Goal: Task Accomplishment & Management: Manage account settings

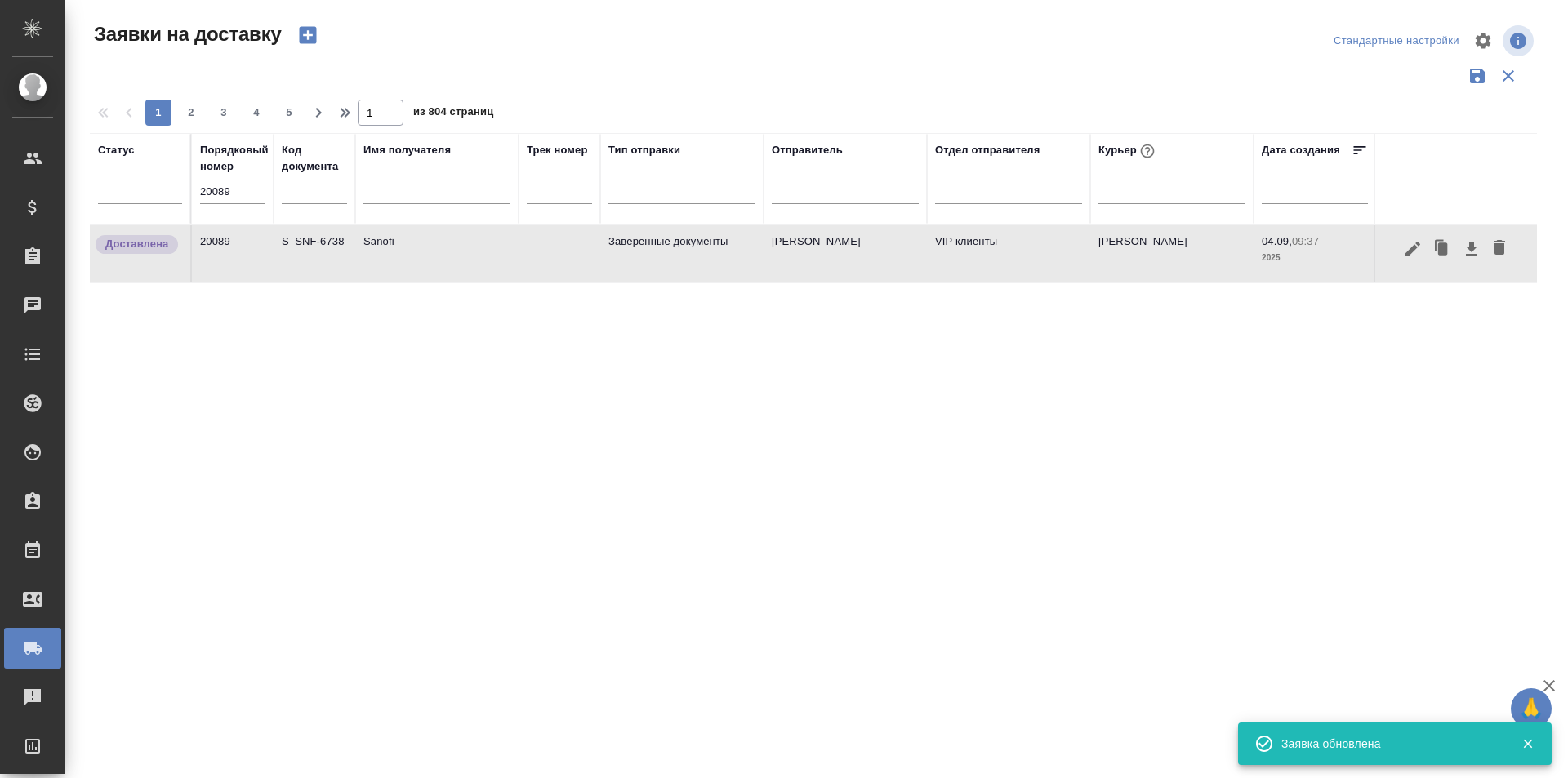
click at [237, 202] on input "20089" at bounding box center [232, 192] width 65 height 23
paste input "119"
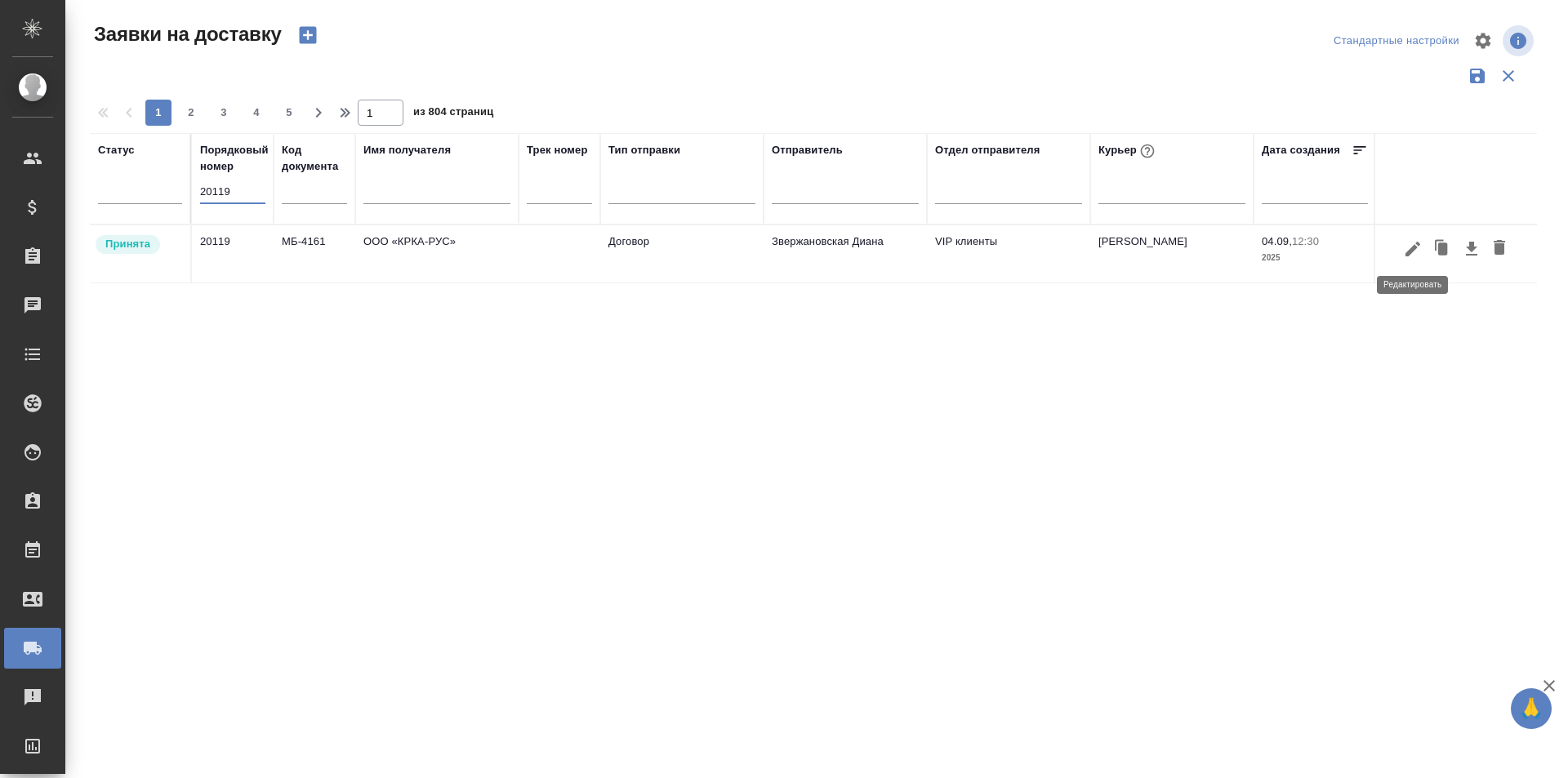
type input "20119"
click at [1411, 247] on icon "button" at bounding box center [1413, 248] width 14 height 14
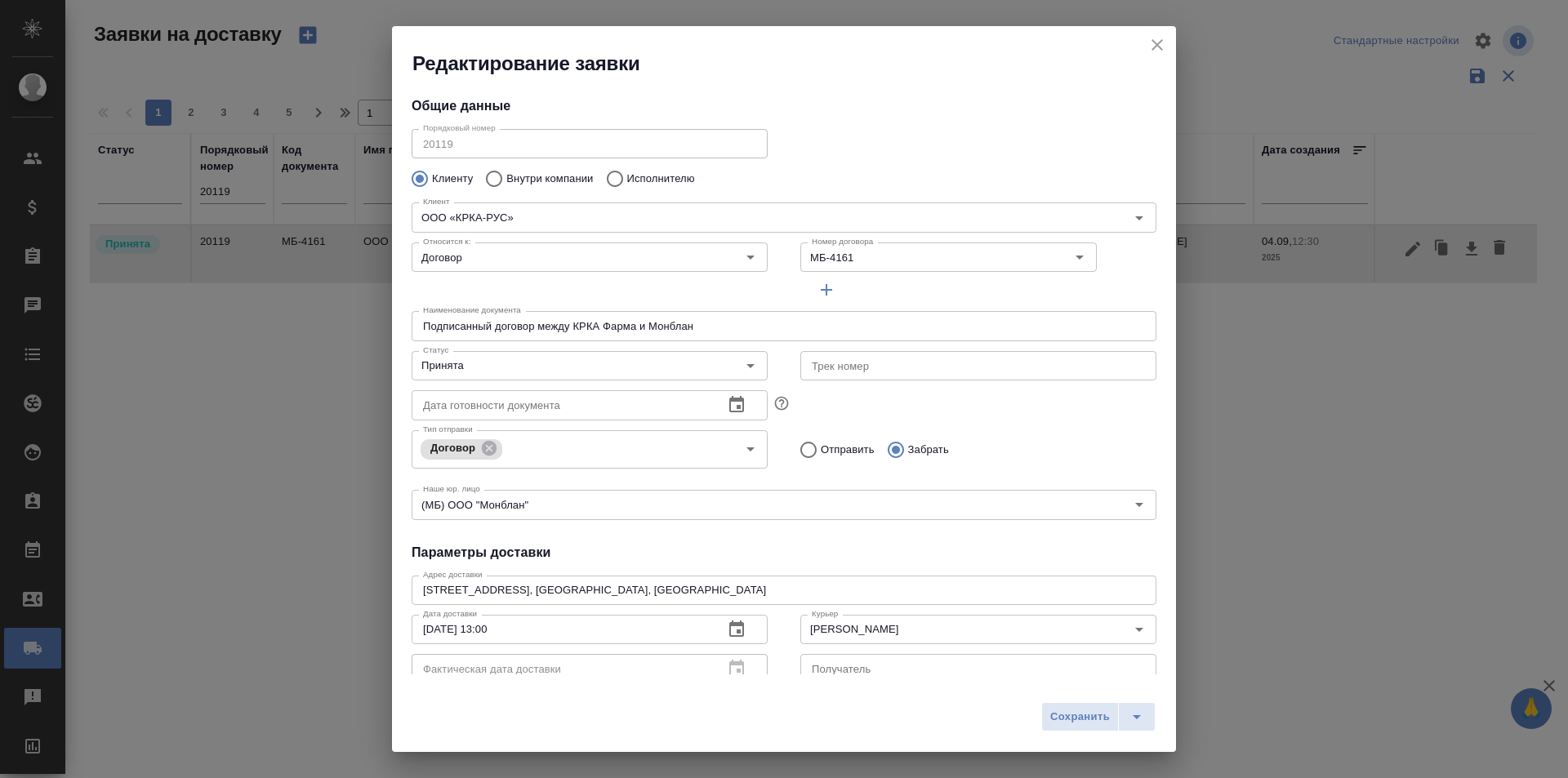
type input "Ложкомоева Нина"
type input "+7 (495) 981 -10-95"
type input "Звержановская Диана"
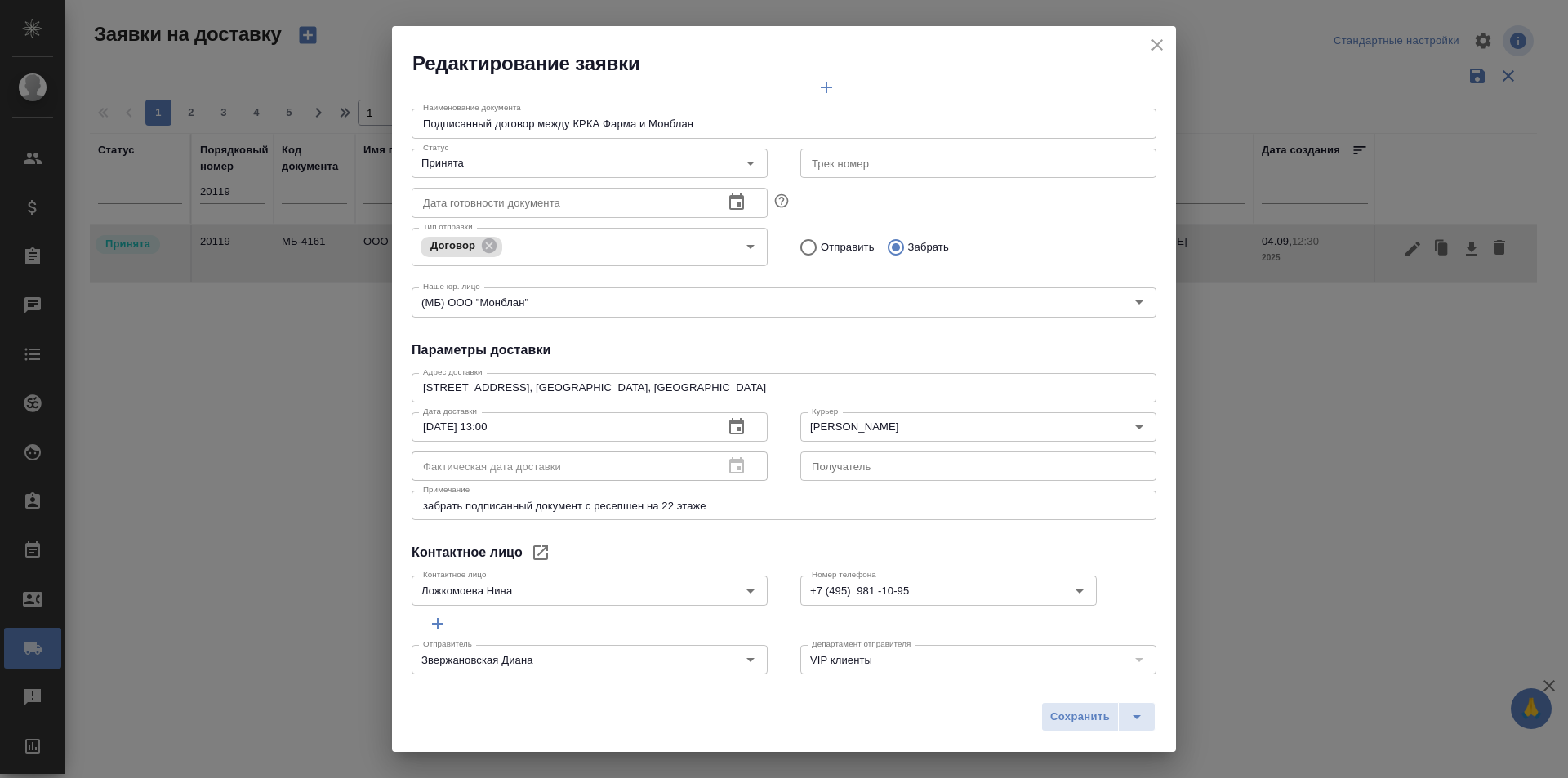
scroll to position [222, 0]
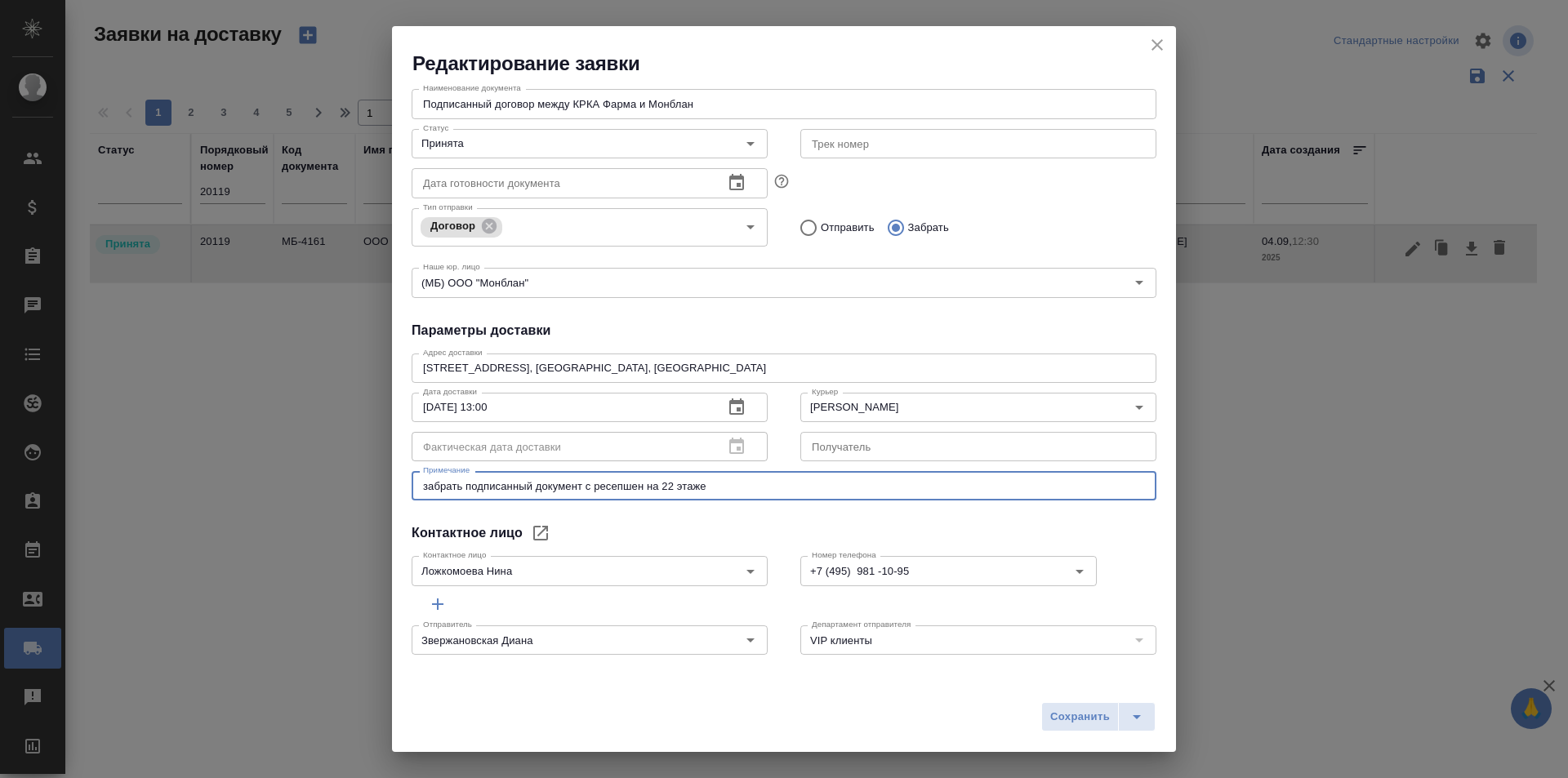
drag, startPoint x: 744, startPoint y: 486, endPoint x: 303, endPoint y: 516, distance: 442.0
click at [303, 516] on div "Редактирование заявки Общие данные Порядковый номер 20119 Порядковый номер Клие…" at bounding box center [784, 389] width 1568 height 778
click at [813, 514] on div "Общие данные Порядковый номер 20119 Порядковый номер Клиенту Внутри компании Ис…" at bounding box center [784, 376] width 784 height 598
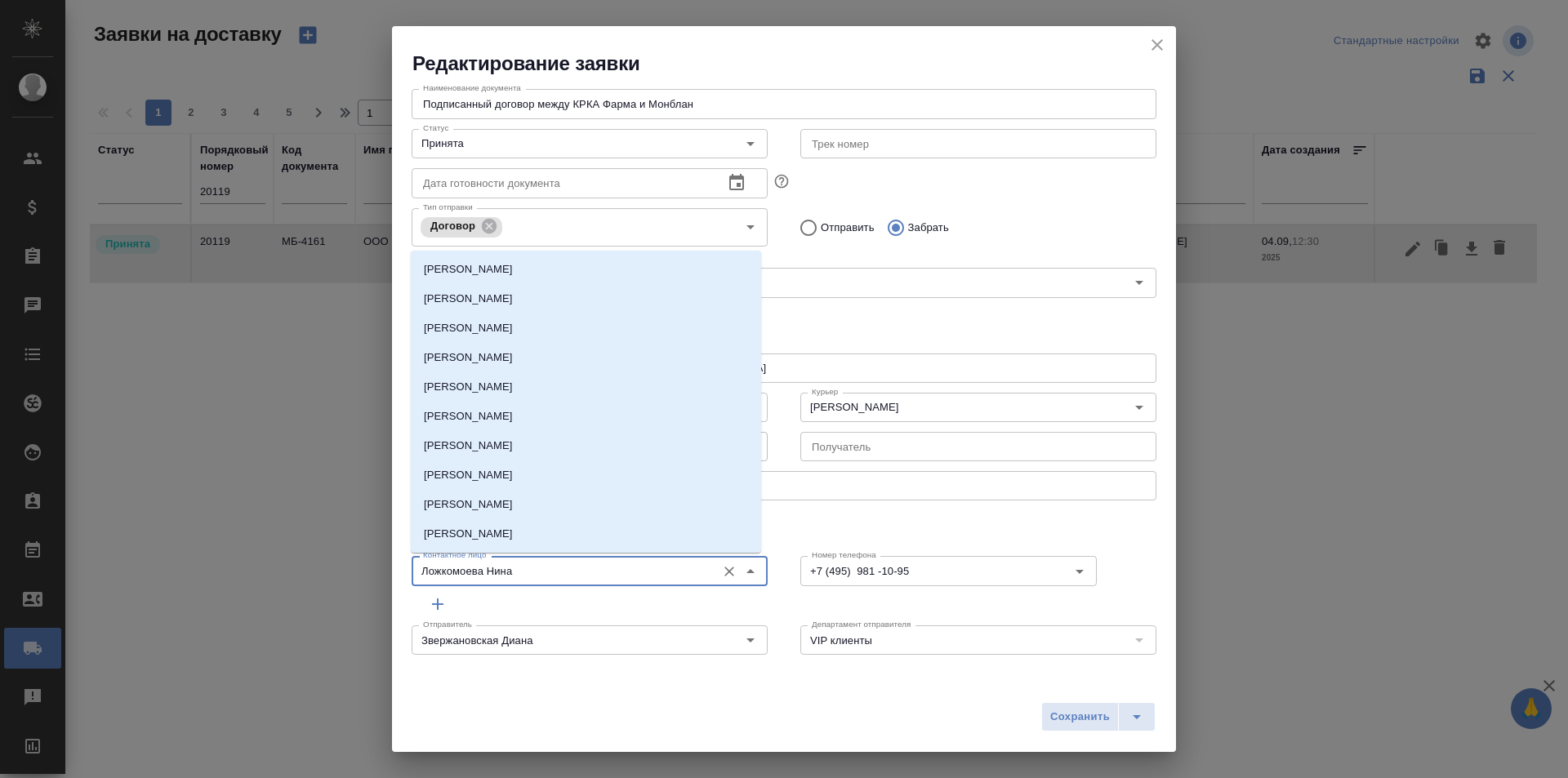
drag, startPoint x: 383, startPoint y: 577, endPoint x: 259, endPoint y: 577, distance: 124.0
click at [259, 577] on div "Редактирование заявки Общие данные Порядковый номер 20119 Порядковый номер Клие…" at bounding box center [784, 389] width 1568 height 778
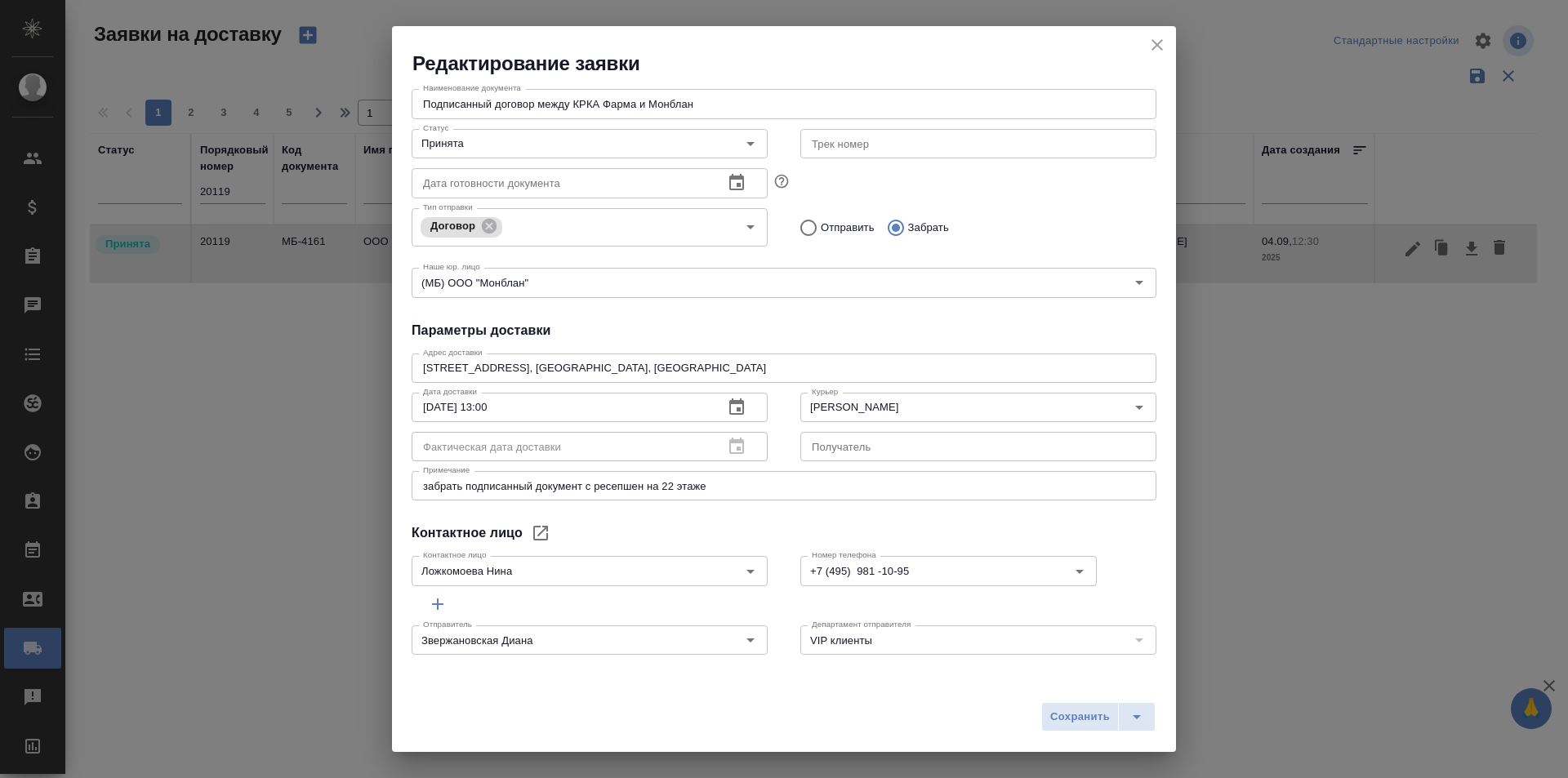
click at [961, 518] on div "Общие данные Порядковый номер 20119 Порядковый номер Клиенту Внутри компании Ис…" at bounding box center [784, 376] width 784 height 598
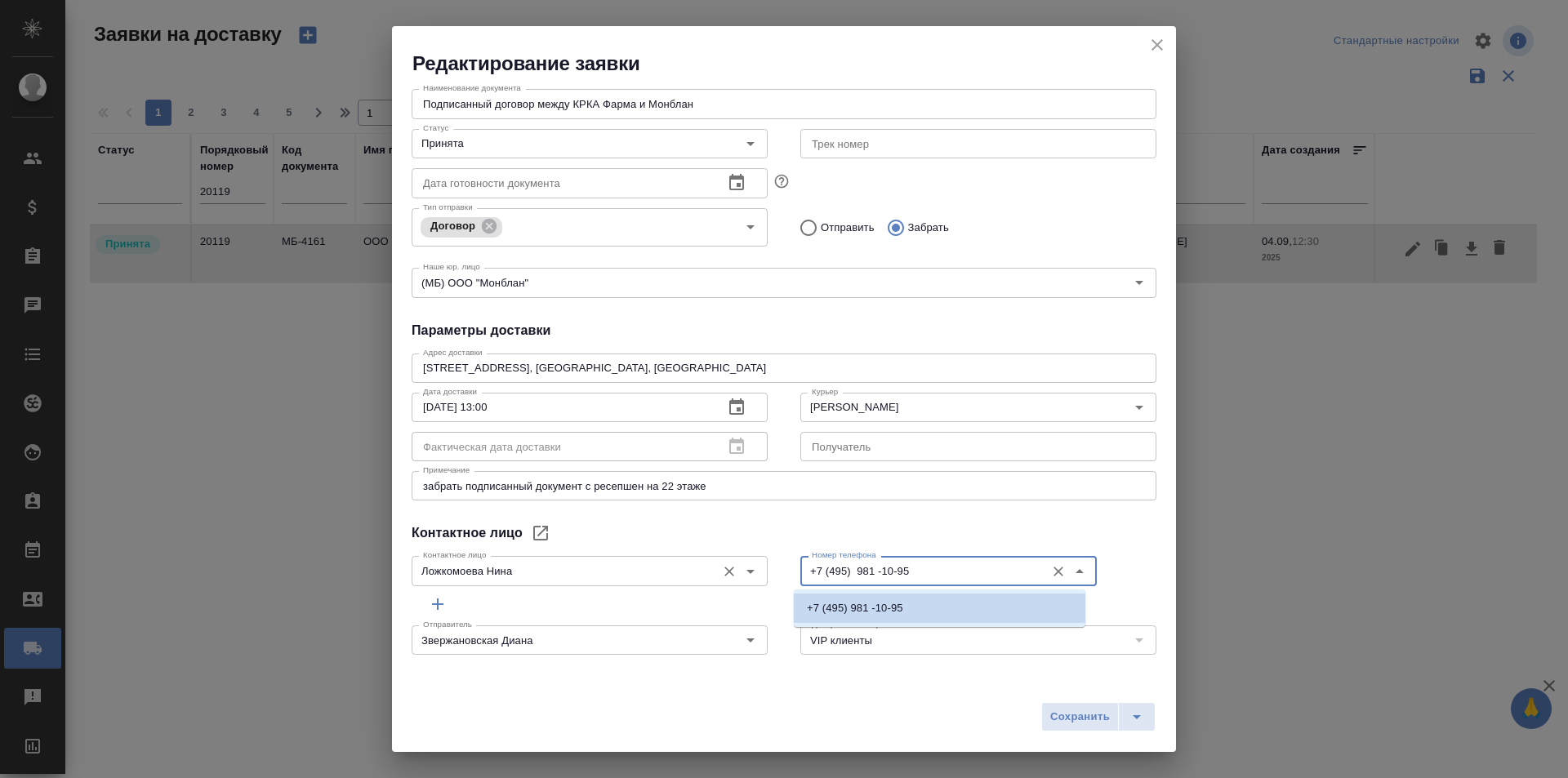
drag, startPoint x: 828, startPoint y: 561, endPoint x: 657, endPoint y: 558, distance: 171.0
click at [657, 558] on div "Контактное лицо [PERSON_NAME] Контактное лицо Номер телефона +7 (495) 981 -10-9…" at bounding box center [784, 569] width 777 height 72
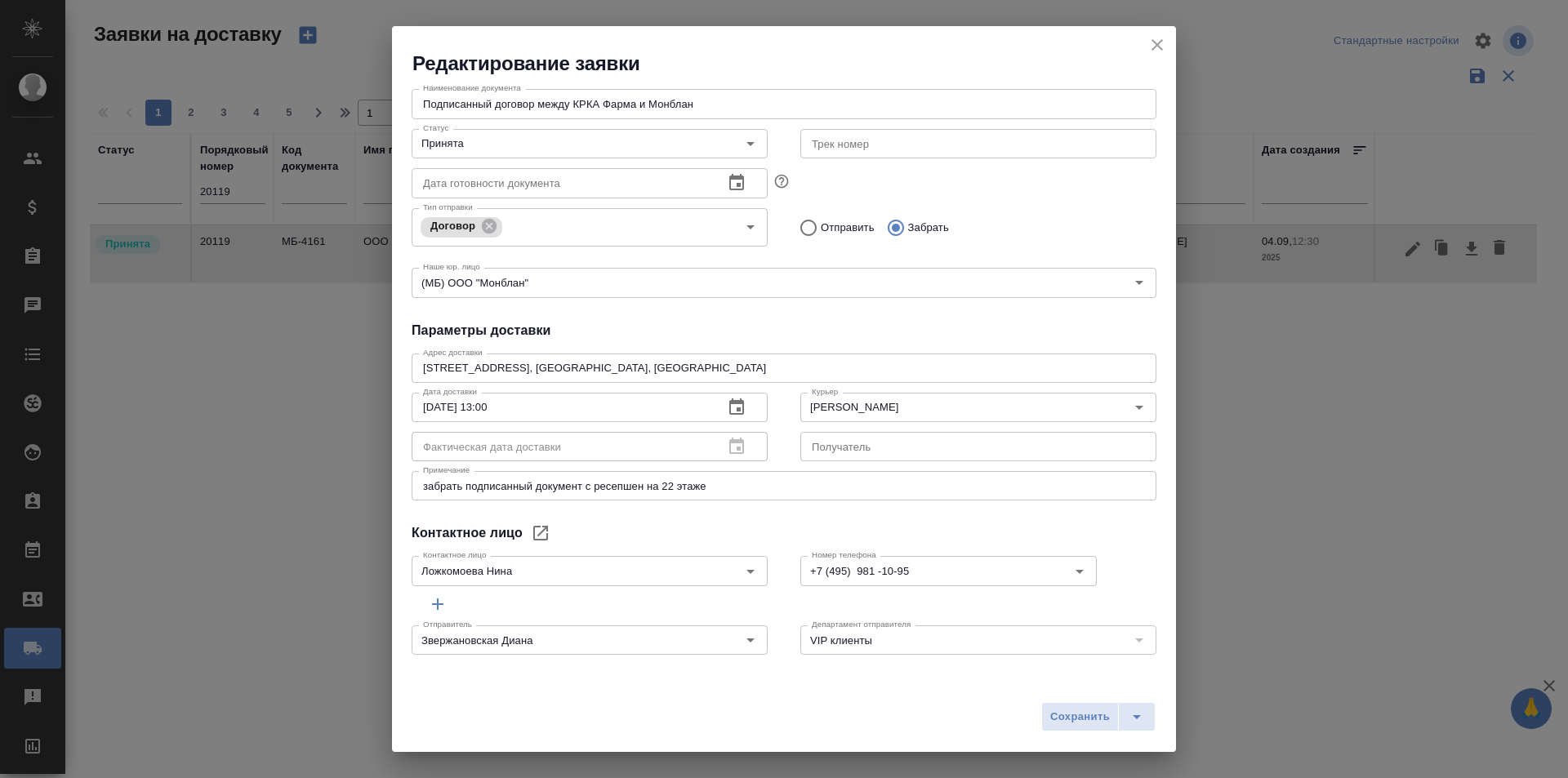
drag, startPoint x: 1161, startPoint y: 46, endPoint x: 918, endPoint y: 46, distance: 243.0
click at [1161, 46] on icon "close" at bounding box center [1157, 45] width 20 height 20
